Goal: Information Seeking & Learning: Learn about a topic

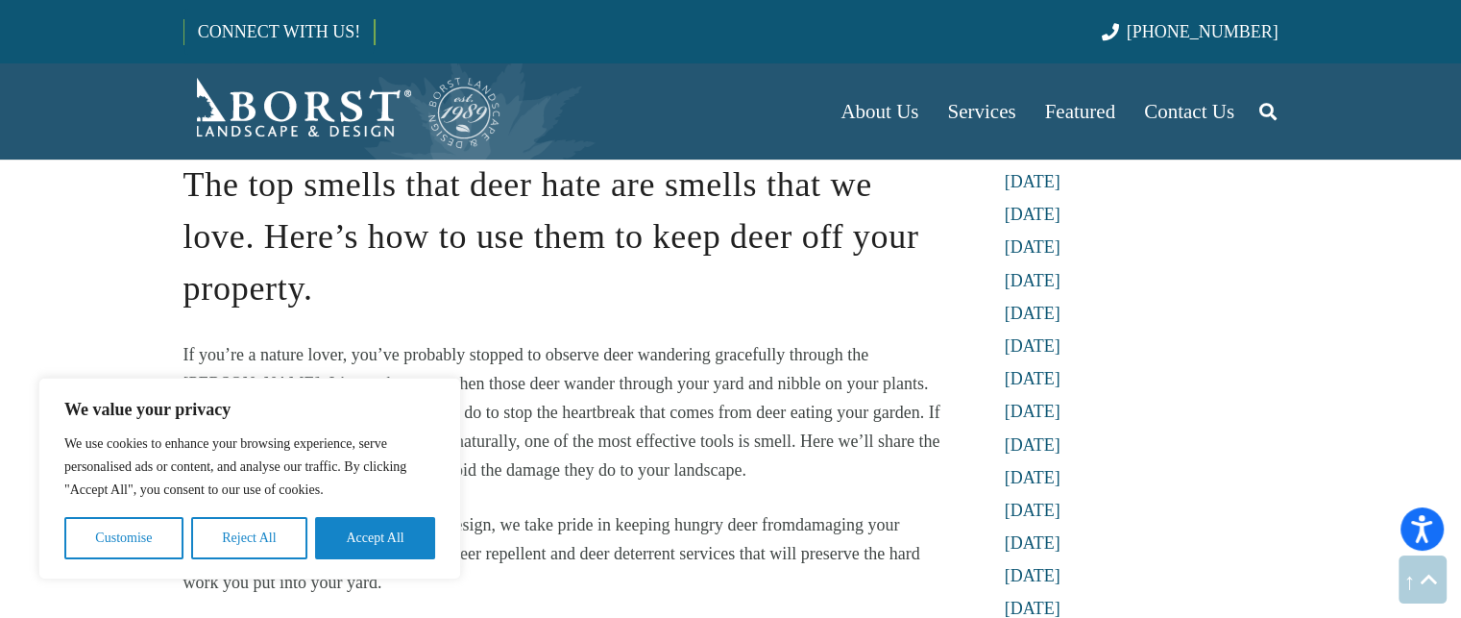
scroll to position [945, 0]
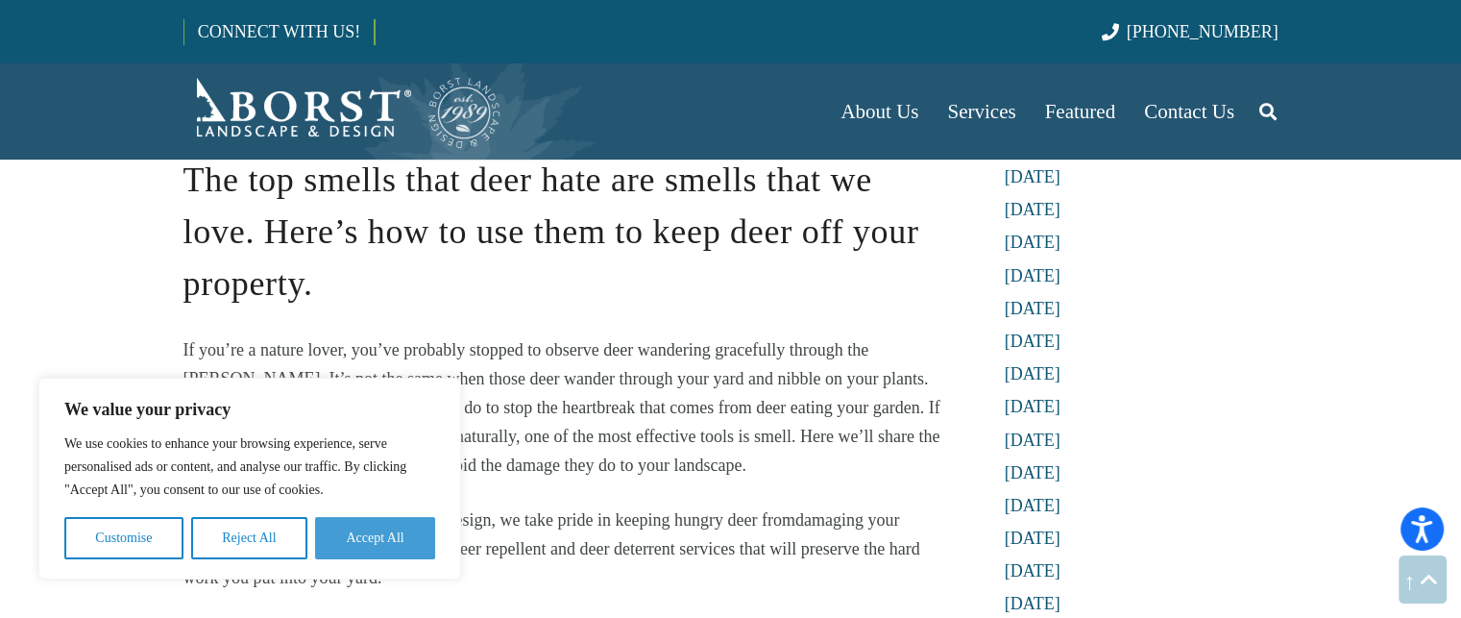
click at [392, 533] on button "Accept All" at bounding box center [375, 538] width 120 height 42
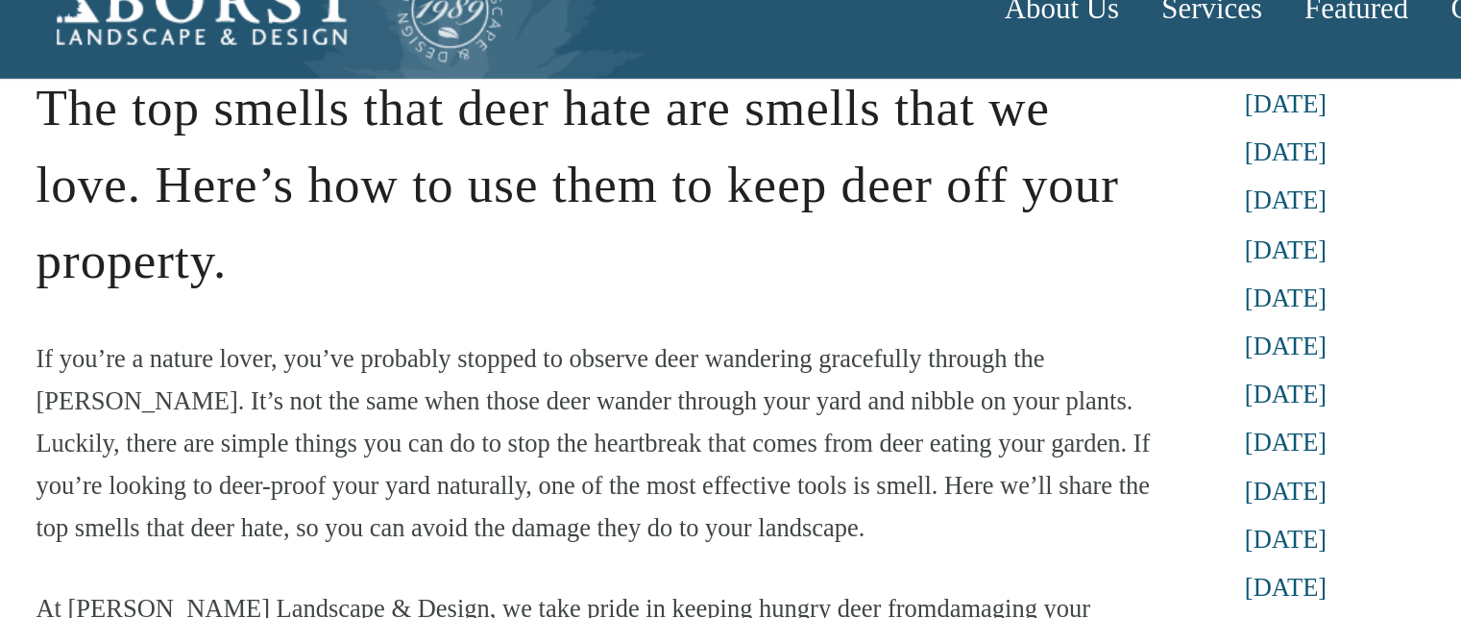
drag, startPoint x: 493, startPoint y: 299, endPoint x: 612, endPoint y: 291, distance: 119.3
click at [612, 291] on h2 "The top smells that deer hate are smells that we love. Here’s how to use them t…" at bounding box center [566, 219] width 766 height 182
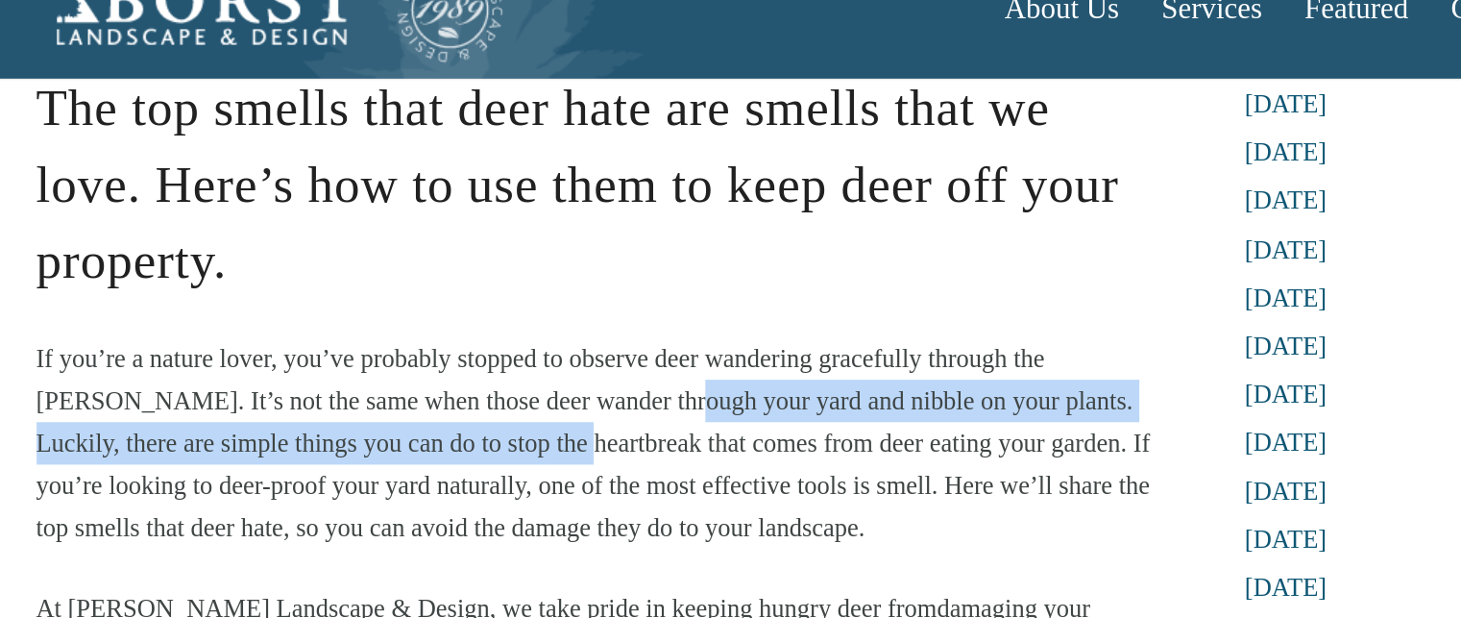
drag, startPoint x: 445, startPoint y: 394, endPoint x: 527, endPoint y: 388, distance: 82.8
click at [527, 388] on p "If you’re a nature lover, you’ve probably stopped to observe deer wandering gra…" at bounding box center [566, 407] width 766 height 144
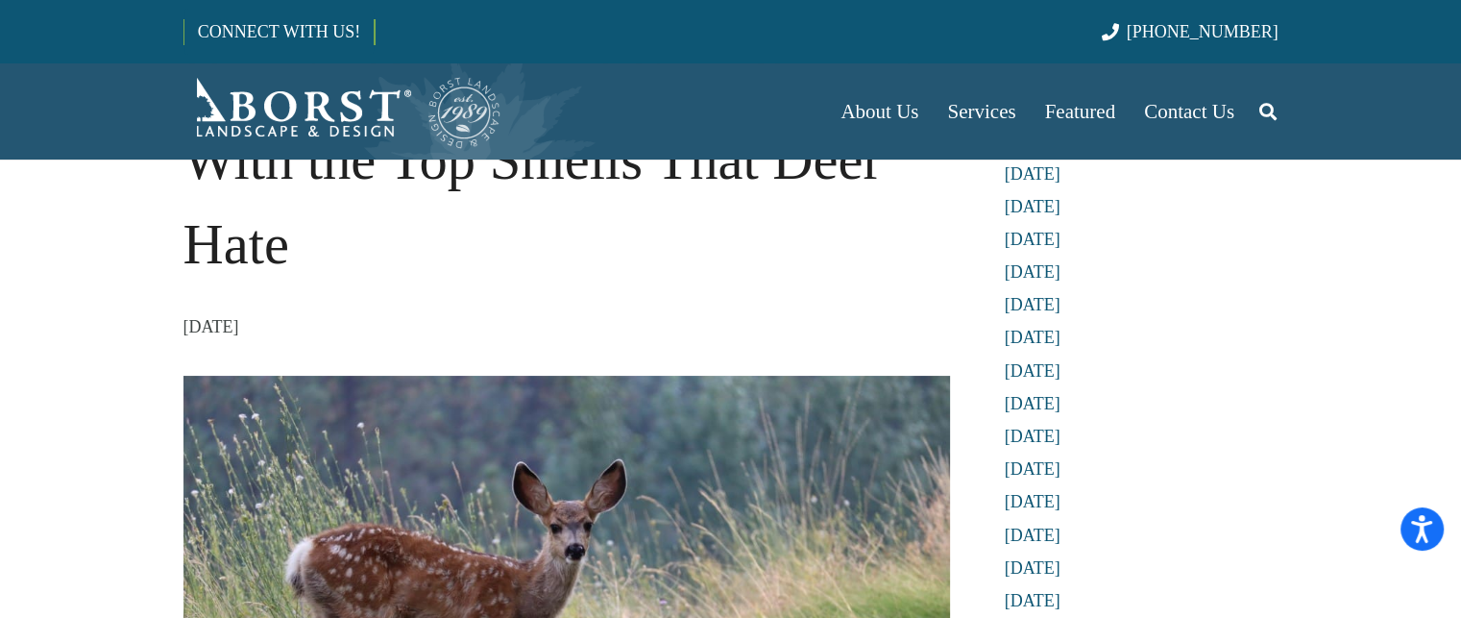
scroll to position [0, 0]
